Goal: Navigation & Orientation: Find specific page/section

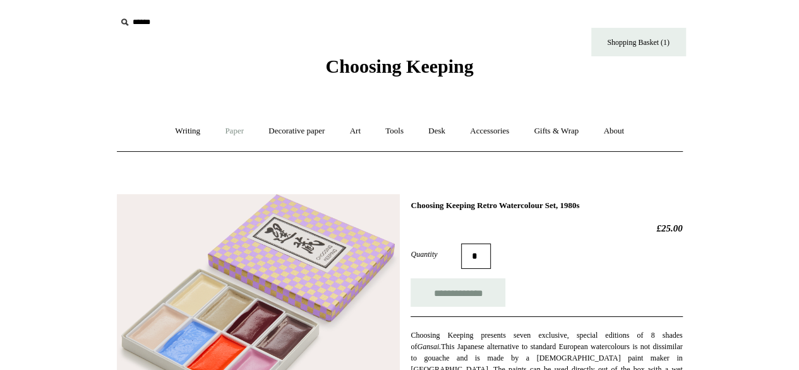
click at [217, 126] on link "Paper +" at bounding box center [235, 130] width 42 height 33
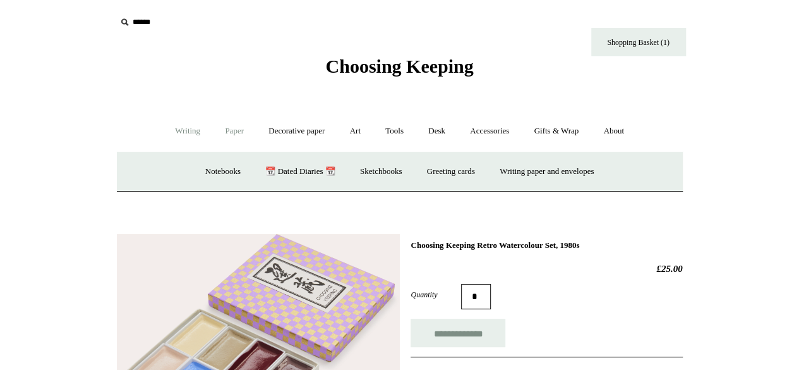
click at [180, 135] on link "Writing +" at bounding box center [188, 130] width 48 height 33
click at [569, 132] on link "Gifts & Wrap +" at bounding box center [556, 130] width 68 height 33
click at [589, 172] on link "Gifts +" at bounding box center [577, 171] width 39 height 33
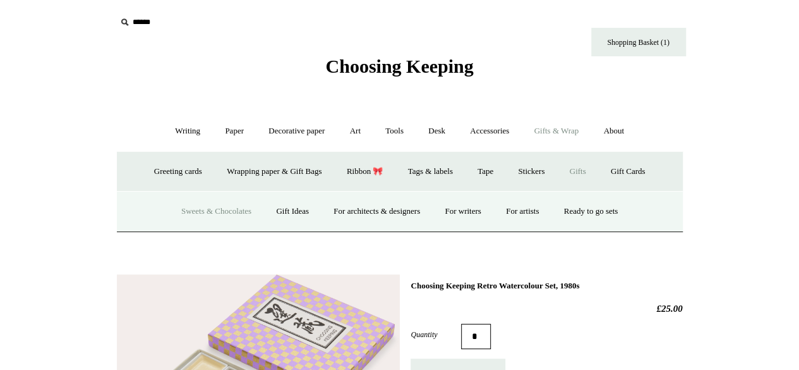
click at [233, 214] on link "Sweets & Chocolates" at bounding box center [216, 211] width 93 height 33
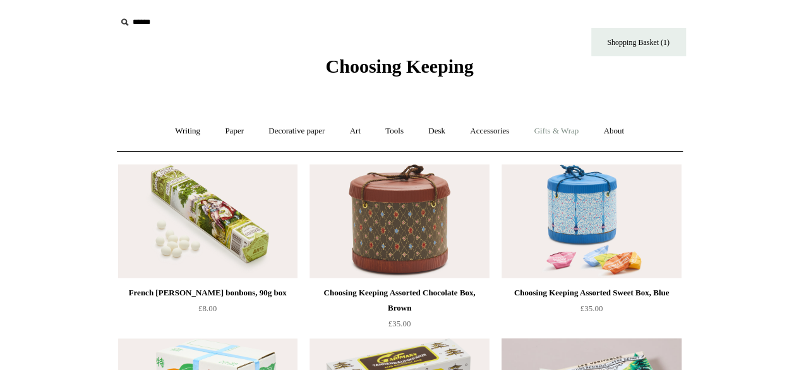
click at [558, 126] on link "Gifts & Wrap +" at bounding box center [556, 130] width 68 height 33
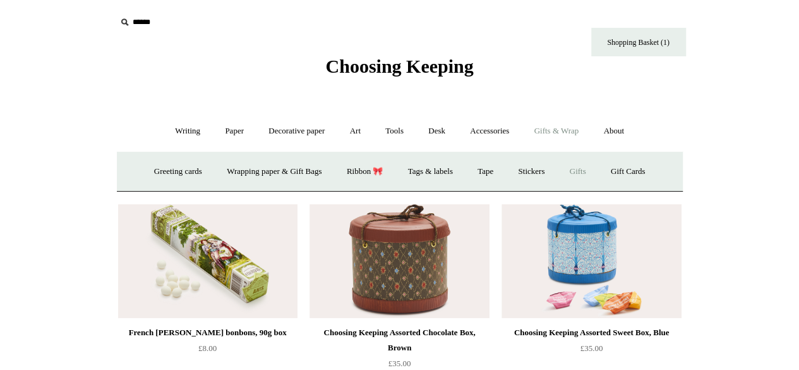
click at [591, 167] on link "Gifts +" at bounding box center [577, 171] width 39 height 33
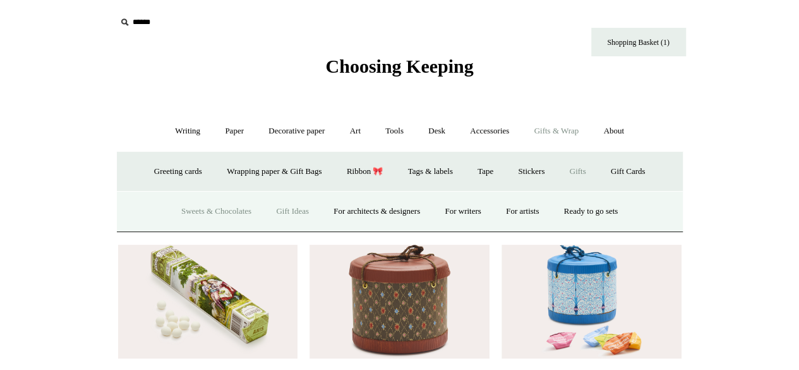
click at [275, 210] on link "Gift Ideas" at bounding box center [293, 211] width 56 height 33
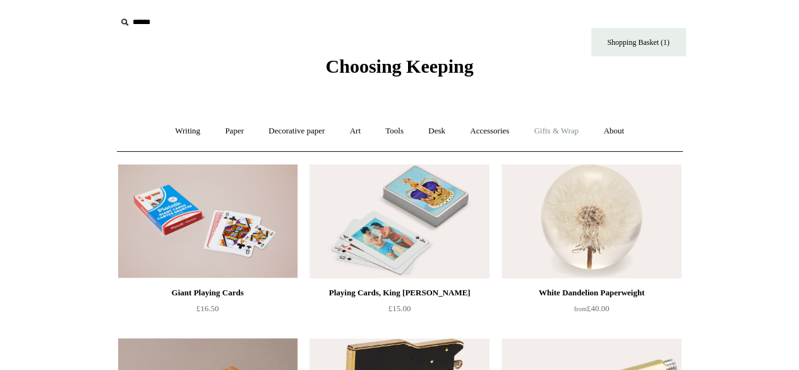
click at [556, 135] on link "Gifts & Wrap +" at bounding box center [556, 130] width 68 height 33
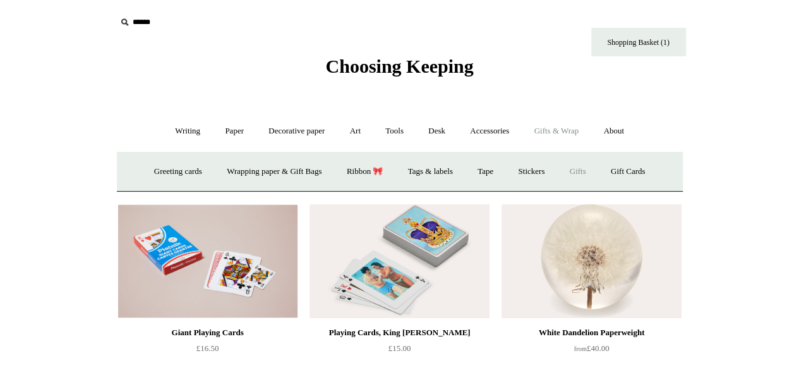
click at [591, 178] on link "Gifts +" at bounding box center [577, 171] width 39 height 33
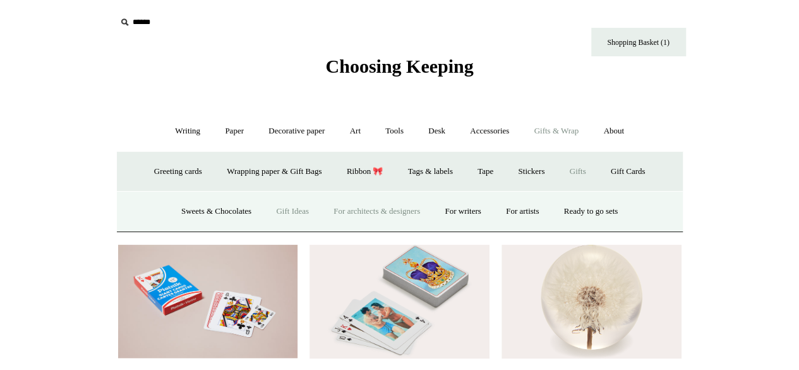
click at [407, 212] on link "For architects & designers" at bounding box center [376, 211] width 109 height 33
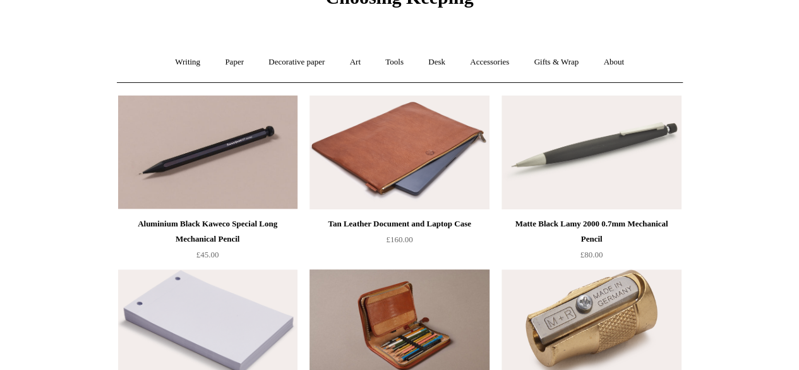
scroll to position [64, 0]
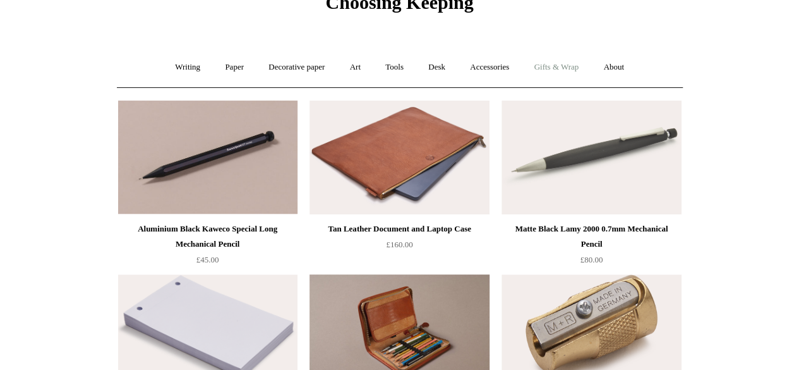
click at [572, 71] on link "Gifts & Wrap +" at bounding box center [556, 67] width 68 height 33
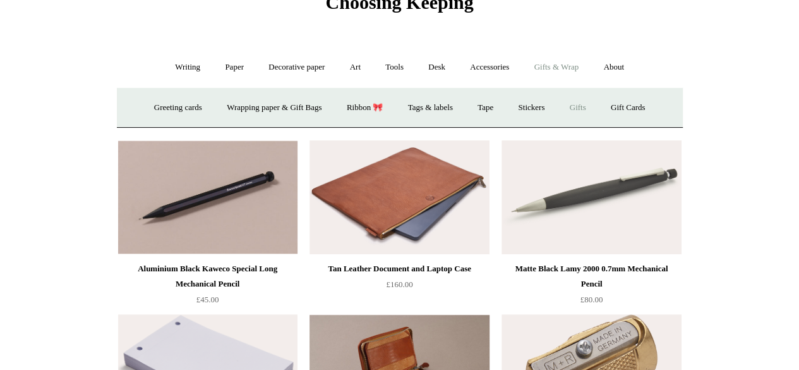
click at [589, 104] on link "Gifts +" at bounding box center [577, 107] width 39 height 33
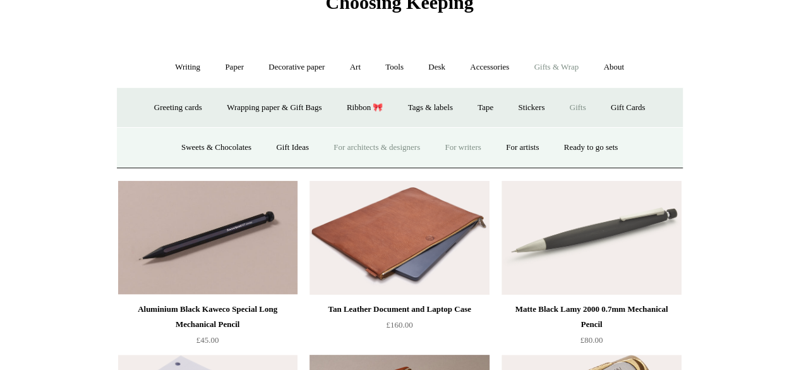
click at [478, 141] on link "For writers" at bounding box center [462, 147] width 59 height 33
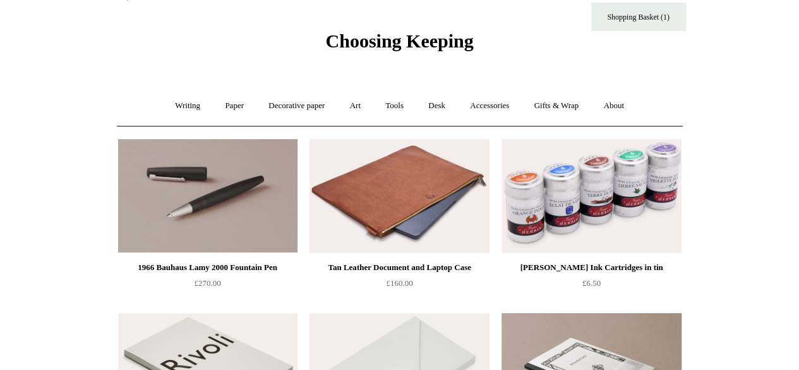
scroll to position [22, 0]
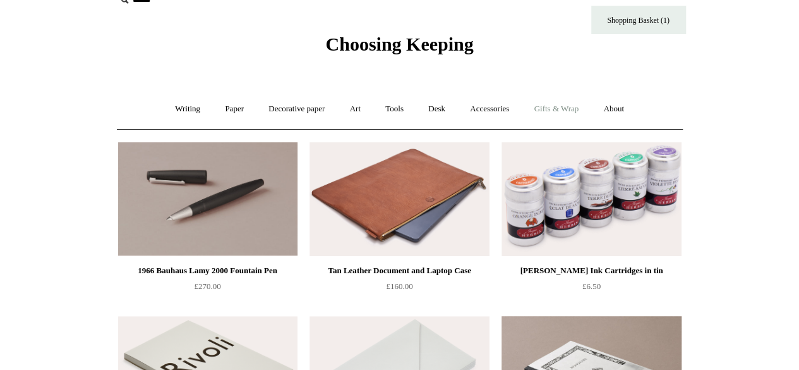
click at [560, 112] on link "Gifts & Wrap +" at bounding box center [556, 108] width 68 height 33
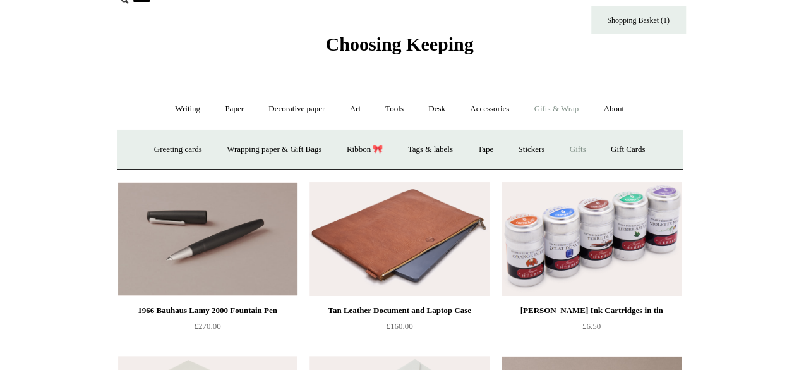
click at [598, 152] on link "Gifts +" at bounding box center [577, 149] width 39 height 33
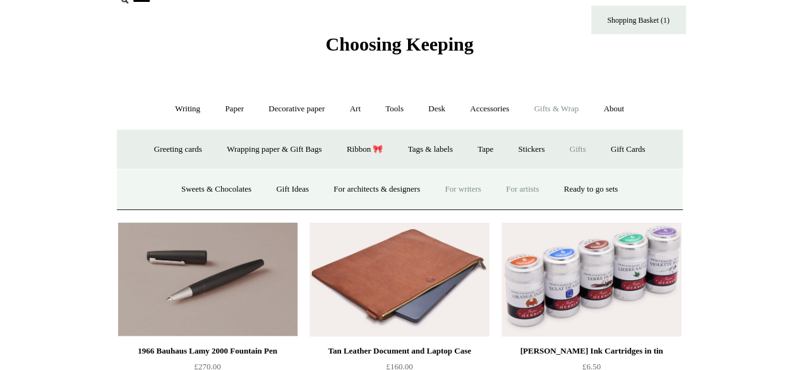
click at [538, 190] on link "For artists" at bounding box center [523, 188] width 56 height 33
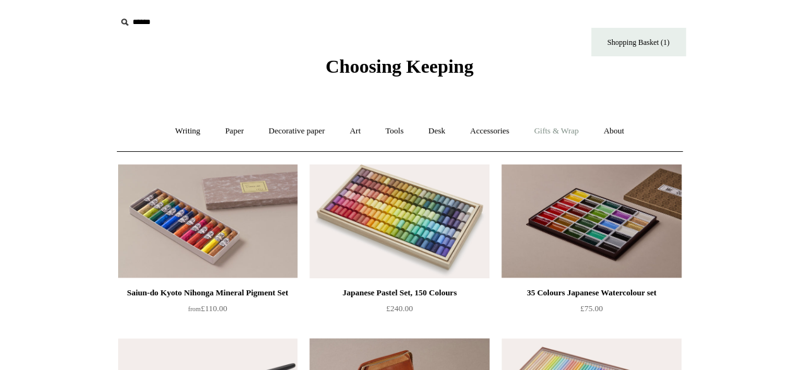
click at [569, 128] on link "Gifts & Wrap +" at bounding box center [556, 130] width 68 height 33
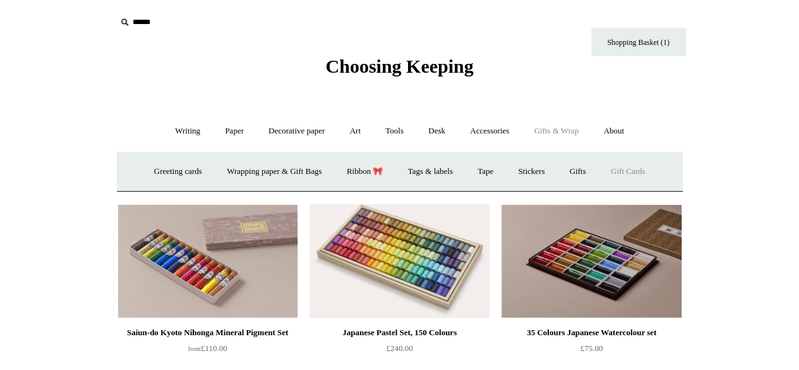
click at [642, 169] on link "Gift Cards" at bounding box center [628, 171] width 57 height 33
